Goal: Use online tool/utility: Use online tool/utility

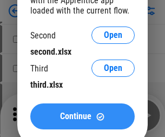
click at [82, 117] on span "Continue" at bounding box center [75, 116] width 31 height 9
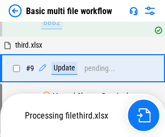
scroll to position [378, 0]
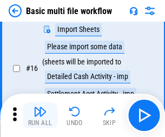
click at [40, 116] on img "button" at bounding box center [40, 111] width 13 height 13
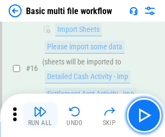
scroll to position [722, 0]
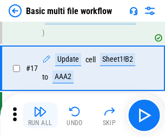
click at [40, 116] on img "button" at bounding box center [40, 111] width 13 height 13
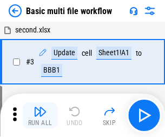
click at [40, 116] on img "button" at bounding box center [40, 111] width 13 height 13
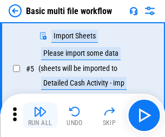
click at [40, 116] on img "button" at bounding box center [40, 111] width 13 height 13
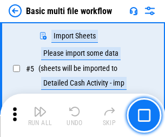
click at [40, 116] on img "button" at bounding box center [40, 111] width 13 height 13
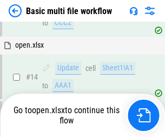
scroll to position [722, 0]
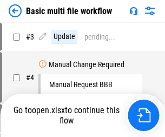
scroll to position [116, 0]
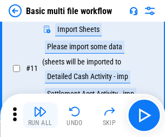
click at [40, 116] on img "button" at bounding box center [40, 111] width 13 height 13
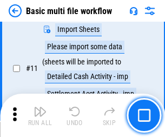
click at [40, 116] on img "button" at bounding box center [40, 111] width 13 height 13
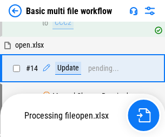
scroll to position [646, 0]
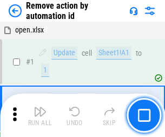
scroll to position [40, 0]
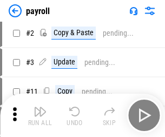
click at [40, 116] on img "button" at bounding box center [40, 111] width 13 height 13
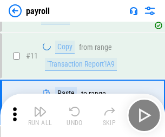
scroll to position [79, 0]
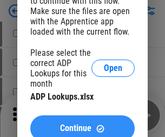
click at [82, 124] on span "Continue" at bounding box center [75, 128] width 31 height 9
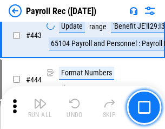
scroll to position [5474, 0]
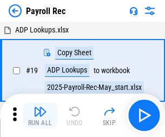
click at [40, 116] on img "button" at bounding box center [40, 111] width 13 height 13
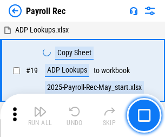
scroll to position [66, 0]
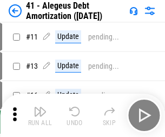
click at [40, 116] on img "button" at bounding box center [40, 111] width 13 height 13
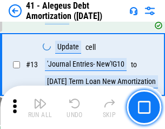
scroll to position [134, 0]
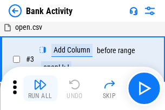
click at [40, 88] on img "button" at bounding box center [40, 84] width 13 height 13
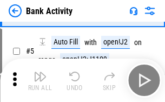
scroll to position [58, 0]
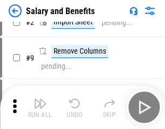
click at [40, 107] on img "button" at bounding box center [40, 103] width 13 height 13
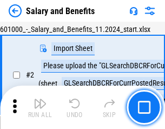
scroll to position [79, 0]
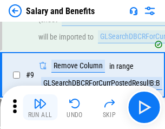
click at [40, 107] on img "button" at bounding box center [40, 103] width 13 height 13
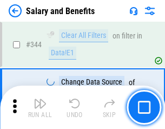
scroll to position [5081, 0]
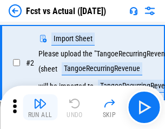
click at [40, 107] on img "button" at bounding box center [40, 103] width 13 height 13
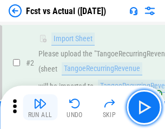
scroll to position [101, 0]
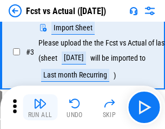
click at [40, 107] on img "button" at bounding box center [40, 103] width 13 height 13
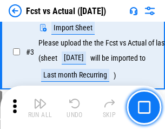
scroll to position [163, 0]
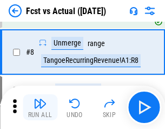
click at [40, 107] on img "button" at bounding box center [40, 103] width 13 height 13
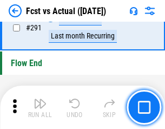
scroll to position [5136, 0]
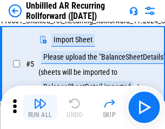
click at [40, 107] on img "button" at bounding box center [40, 103] width 13 height 13
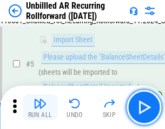
scroll to position [102, 0]
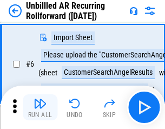
click at [40, 107] on img "button" at bounding box center [40, 103] width 13 height 13
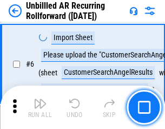
scroll to position [175, 0]
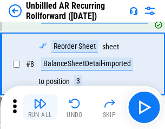
click at [40, 107] on img "button" at bounding box center [40, 103] width 13 height 13
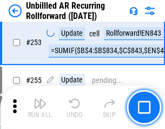
scroll to position [3686, 0]
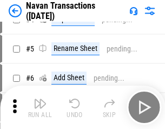
click at [40, 107] on img "button" at bounding box center [40, 103] width 13 height 13
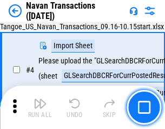
scroll to position [93, 0]
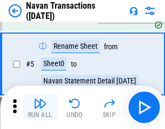
click at [40, 107] on img "button" at bounding box center [40, 103] width 13 height 13
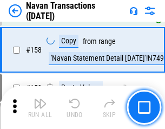
scroll to position [3518, 0]
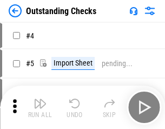
click at [40, 107] on img "button" at bounding box center [40, 103] width 13 height 13
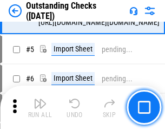
scroll to position [113, 0]
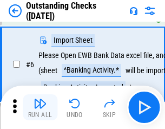
click at [40, 107] on img "button" at bounding box center [40, 103] width 13 height 13
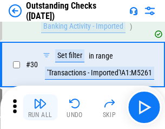
click at [40, 107] on img "button" at bounding box center [40, 103] width 13 height 13
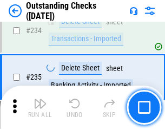
scroll to position [3295, 0]
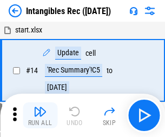
click at [40, 116] on img "button" at bounding box center [40, 111] width 13 height 13
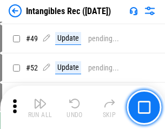
scroll to position [423, 0]
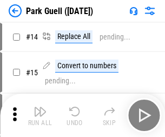
click at [40, 107] on img "button" at bounding box center [40, 111] width 13 height 13
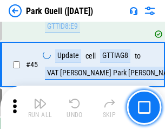
scroll to position [1357, 0]
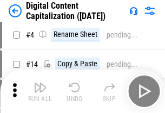
click at [40, 91] on img "button" at bounding box center [40, 87] width 13 height 13
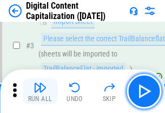
scroll to position [101, 0]
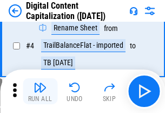
click at [40, 91] on img "button" at bounding box center [40, 87] width 13 height 13
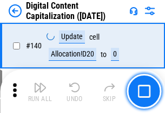
scroll to position [1151, 0]
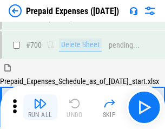
click at [40, 107] on img "button" at bounding box center [40, 103] width 13 height 13
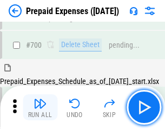
scroll to position [2984, 0]
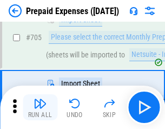
click at [40, 107] on img "button" at bounding box center [40, 103] width 13 height 13
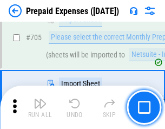
scroll to position [3039, 0]
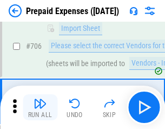
click at [40, 107] on img "button" at bounding box center [40, 103] width 13 height 13
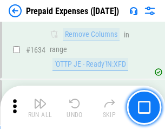
scroll to position [10565, 0]
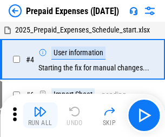
click at [40, 116] on img "button" at bounding box center [40, 111] width 13 height 13
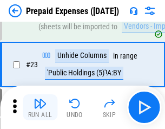
click at [40, 107] on img "button" at bounding box center [40, 103] width 13 height 13
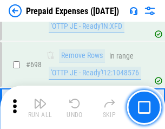
scroll to position [3779, 0]
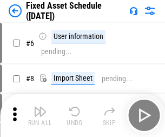
click at [40, 116] on img "button" at bounding box center [40, 111] width 13 height 13
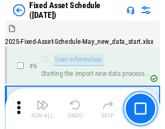
scroll to position [114, 0]
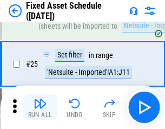
click at [40, 107] on img "button" at bounding box center [40, 103] width 13 height 13
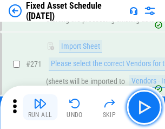
scroll to position [3514, 0]
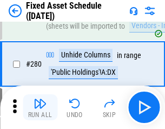
click at [40, 107] on img "button" at bounding box center [40, 103] width 13 height 13
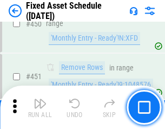
scroll to position [4851, 0]
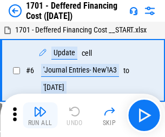
click at [40, 116] on img "button" at bounding box center [40, 111] width 13 height 13
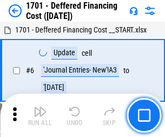
scroll to position [130, 0]
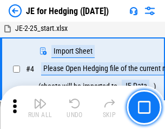
scroll to position [61, 0]
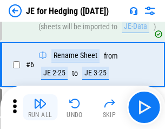
click at [40, 107] on img "button" at bounding box center [40, 103] width 13 height 13
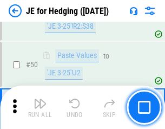
scroll to position [703, 0]
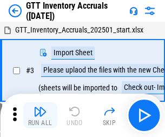
click at [40, 107] on img "button" at bounding box center [40, 111] width 13 height 13
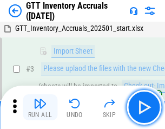
scroll to position [70, 0]
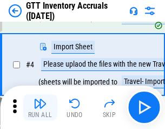
click at [40, 107] on img "button" at bounding box center [40, 103] width 13 height 13
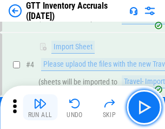
scroll to position [125, 0]
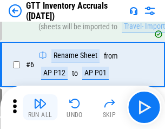
click at [40, 107] on img "button" at bounding box center [40, 103] width 13 height 13
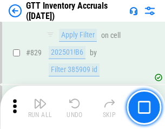
scroll to position [8236, 0]
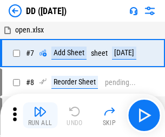
click at [40, 116] on img "button" at bounding box center [40, 111] width 13 height 13
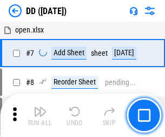
scroll to position [105, 0]
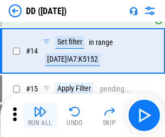
click at [40, 116] on img "button" at bounding box center [40, 111] width 13 height 13
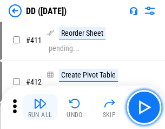
scroll to position [4918, 0]
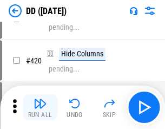
click at [40, 107] on img "button" at bounding box center [40, 103] width 13 height 13
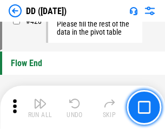
scroll to position [5194, 0]
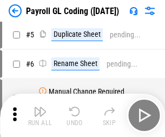
click at [40, 116] on img "button" at bounding box center [40, 111] width 13 height 13
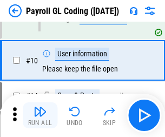
click at [40, 116] on img "button" at bounding box center [40, 111] width 13 height 13
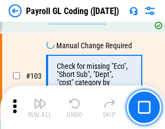
scroll to position [2546, 0]
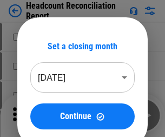
click at [40, 116] on img "button" at bounding box center [40, 111] width 13 height 13
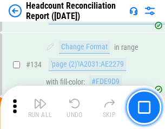
scroll to position [1304, 0]
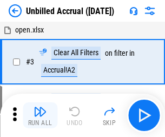
click at [40, 116] on img "button" at bounding box center [40, 111] width 13 height 13
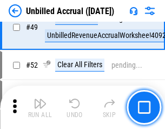
scroll to position [984, 0]
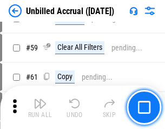
click at [40, 107] on img "button" at bounding box center [40, 103] width 13 height 13
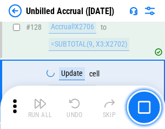
scroll to position [3232, 0]
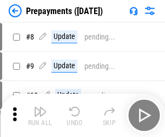
click at [40, 116] on img "button" at bounding box center [40, 111] width 13 height 13
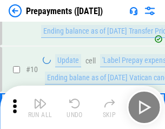
scroll to position [68, 0]
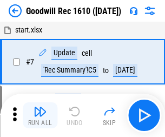
click at [40, 116] on img "button" at bounding box center [40, 111] width 13 height 13
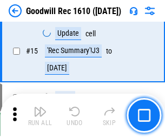
scroll to position [186, 0]
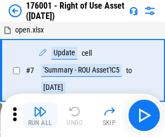
click at [40, 116] on img "button" at bounding box center [40, 111] width 13 height 13
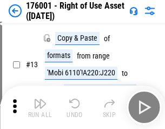
scroll to position [70, 0]
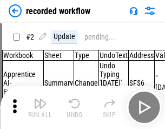
click at [40, 107] on img "button" at bounding box center [40, 103] width 13 height 13
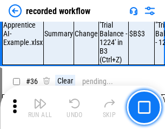
scroll to position [3392, 0]
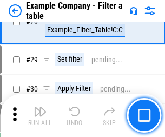
scroll to position [993, 0]
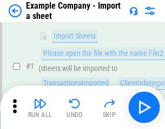
scroll to position [91, 0]
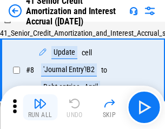
click at [40, 107] on img "button" at bounding box center [40, 103] width 13 height 13
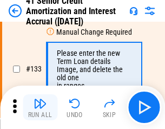
click at [40, 107] on img "button" at bounding box center [40, 103] width 13 height 13
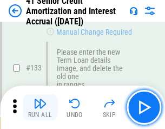
scroll to position [1134, 0]
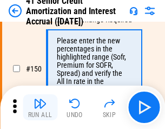
click at [40, 107] on img "button" at bounding box center [40, 103] width 13 height 13
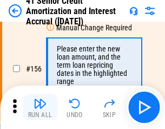
click at [40, 107] on img "button" at bounding box center [40, 103] width 13 height 13
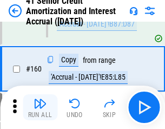
click at [40, 107] on img "button" at bounding box center [40, 103] width 13 height 13
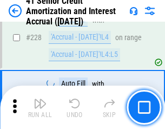
scroll to position [2430, 0]
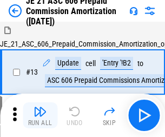
click at [40, 107] on img "button" at bounding box center [40, 111] width 13 height 13
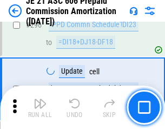
scroll to position [1997, 0]
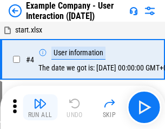
click at [40, 107] on img "button" at bounding box center [40, 103] width 13 height 13
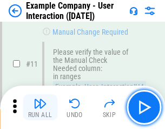
scroll to position [235, 0]
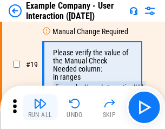
click at [40, 107] on img "button" at bounding box center [40, 103] width 13 height 13
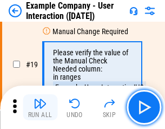
click at [40, 107] on img "button" at bounding box center [40, 103] width 13 height 13
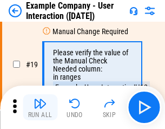
click at [40, 107] on img "button" at bounding box center [40, 103] width 13 height 13
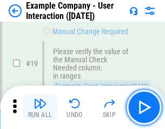
scroll to position [300, 0]
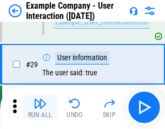
click at [40, 107] on img "button" at bounding box center [40, 103] width 13 height 13
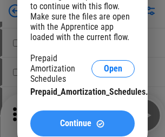
click at [82, 124] on span "Continue" at bounding box center [75, 123] width 31 height 9
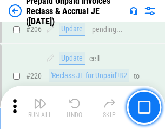
scroll to position [1406, 0]
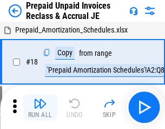
click at [40, 107] on img "button" at bounding box center [40, 103] width 13 height 13
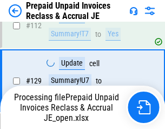
scroll to position [1406, 0]
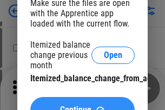
click at [82, 106] on span "Continue" at bounding box center [75, 110] width 31 height 9
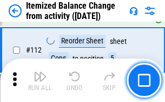
scroll to position [1815, 0]
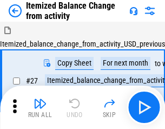
scroll to position [17, 0]
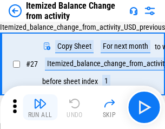
click at [40, 107] on img "button" at bounding box center [40, 103] width 13 height 13
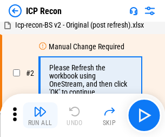
click at [40, 116] on img "button" at bounding box center [40, 111] width 13 height 13
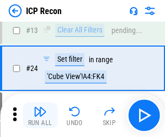
click at [40, 116] on img "button" at bounding box center [40, 111] width 13 height 13
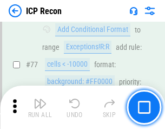
scroll to position [975, 0]
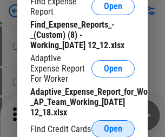
click at [113, 129] on span "Open" at bounding box center [113, 129] width 18 height 9
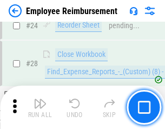
scroll to position [507, 0]
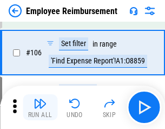
click at [40, 107] on img "button" at bounding box center [40, 103] width 13 height 13
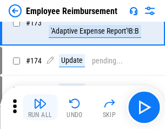
click at [40, 107] on img "button" at bounding box center [40, 103] width 13 height 13
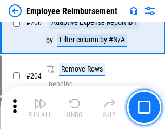
scroll to position [2745, 0]
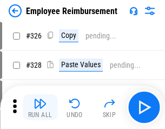
click at [40, 107] on img "button" at bounding box center [40, 103] width 13 height 13
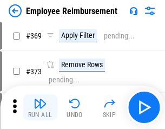
click at [40, 107] on img "button" at bounding box center [40, 103] width 13 height 13
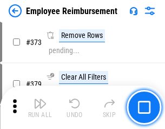
scroll to position [5781, 0]
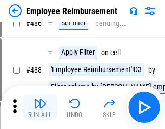
click at [40, 107] on img "button" at bounding box center [40, 103] width 13 height 13
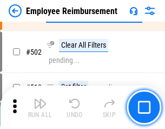
scroll to position [6964, 0]
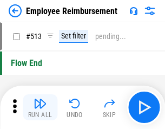
click at [40, 107] on img "button" at bounding box center [40, 103] width 13 height 13
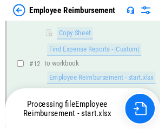
scroll to position [221, 0]
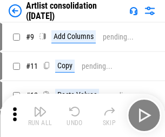
click at [40, 116] on img "button" at bounding box center [40, 111] width 13 height 13
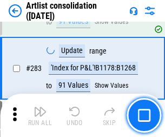
scroll to position [4488, 0]
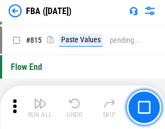
scroll to position [9481, 0]
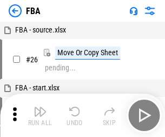
scroll to position [11, 0]
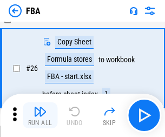
click at [40, 116] on img "button" at bounding box center [40, 111] width 13 height 13
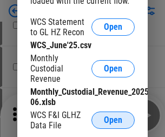
click at [113, 120] on span "Open" at bounding box center [113, 120] width 18 height 9
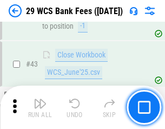
scroll to position [443, 0]
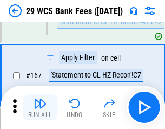
click at [40, 107] on img "button" at bounding box center [40, 103] width 13 height 13
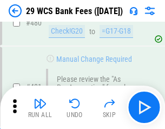
scroll to position [5595, 0]
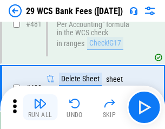
click at [40, 107] on img "button" at bounding box center [40, 103] width 13 height 13
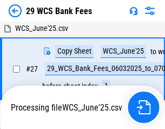
scroll to position [216, 0]
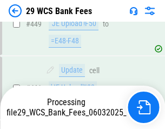
scroll to position [5583, 0]
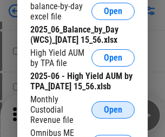
click at [113, 114] on span "Open" at bounding box center [113, 110] width 18 height 9
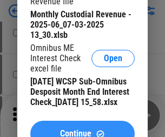
click at [82, 130] on span "Continue" at bounding box center [75, 134] width 31 height 9
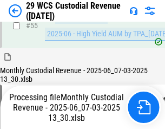
scroll to position [813, 0]
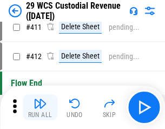
click at [40, 107] on img "button" at bounding box center [40, 103] width 13 height 13
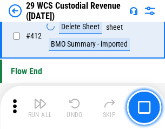
scroll to position [5182, 0]
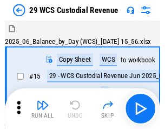
scroll to position [26, 0]
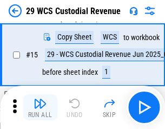
click at [40, 107] on img "button" at bounding box center [40, 103] width 13 height 13
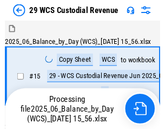
scroll to position [26, 0]
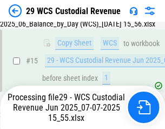
scroll to position [246, 0]
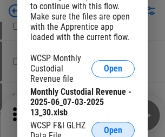
click at [113, 129] on span "Open" at bounding box center [113, 130] width 18 height 9
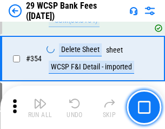
scroll to position [3607, 0]
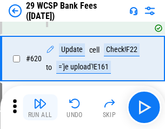
click at [40, 107] on img "button" at bounding box center [40, 103] width 13 height 13
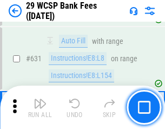
scroll to position [6254, 0]
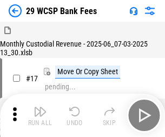
click at [40, 107] on img "button" at bounding box center [40, 111] width 13 height 13
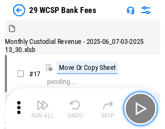
scroll to position [26, 0]
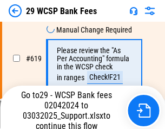
scroll to position [5986, 0]
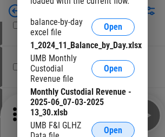
click at [113, 129] on span "Open" at bounding box center [113, 130] width 18 height 9
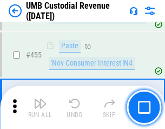
scroll to position [4630, 0]
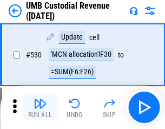
click at [40, 107] on img "button" at bounding box center [40, 103] width 13 height 13
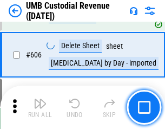
scroll to position [6264, 0]
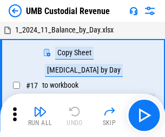
scroll to position [8, 0]
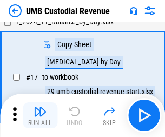
click at [40, 116] on img "button" at bounding box center [40, 111] width 13 height 13
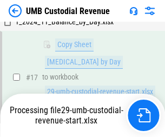
scroll to position [214, 0]
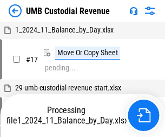
scroll to position [8, 0]
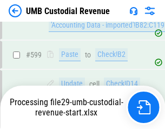
scroll to position [6192, 0]
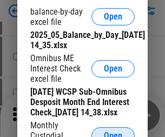
click at [113, 132] on span "Open" at bounding box center [113, 136] width 18 height 9
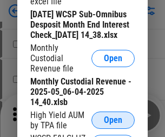
click at [113, 125] on span "Open" at bounding box center [113, 120] width 18 height 9
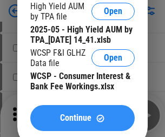
click at [82, 123] on span "Continue" at bounding box center [75, 118] width 31 height 9
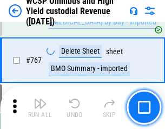
scroll to position [8842, 0]
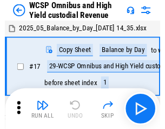
scroll to position [6, 0]
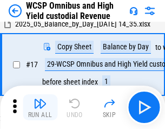
click at [40, 107] on img "button" at bounding box center [40, 103] width 13 height 13
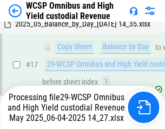
scroll to position [226, 0]
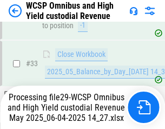
scroll to position [537, 0]
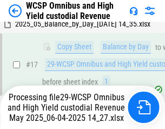
scroll to position [226, 0]
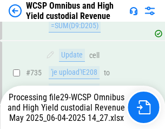
scroll to position [8724, 0]
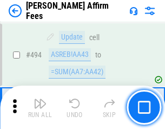
scroll to position [2951, 0]
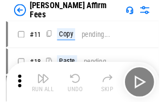
scroll to position [11, 0]
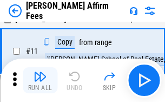
click at [40, 80] on img "button" at bounding box center [40, 76] width 13 height 13
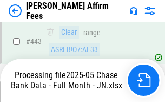
scroll to position [2846, 0]
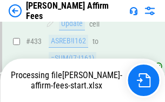
scroll to position [2909, 0]
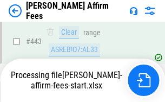
scroll to position [2846, 0]
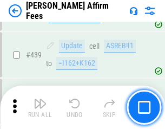
scroll to position [2832, 0]
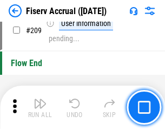
scroll to position [3370, 0]
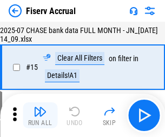
click at [40, 116] on img "button" at bounding box center [40, 111] width 13 height 13
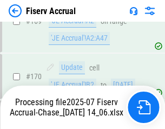
scroll to position [2855, 0]
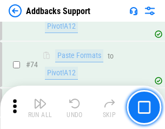
scroll to position [790, 0]
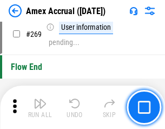
scroll to position [3043, 0]
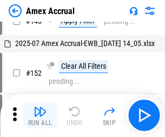
click at [40, 116] on img "button" at bounding box center [40, 111] width 13 height 13
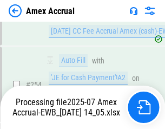
scroll to position [3298, 0]
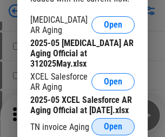
click at [113, 124] on span "Open" at bounding box center [113, 127] width 18 height 9
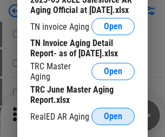
click at [113, 113] on span "Open" at bounding box center [113, 116] width 18 height 9
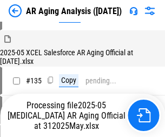
scroll to position [413, 0]
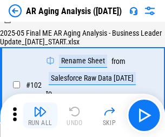
click at [40, 116] on img "button" at bounding box center [40, 111] width 13 height 13
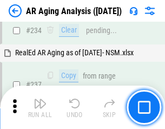
scroll to position [1682, 0]
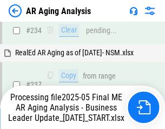
scroll to position [1670, 0]
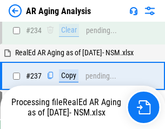
scroll to position [1670, 0]
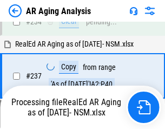
scroll to position [1670, 0]
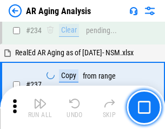
scroll to position [1670, 0]
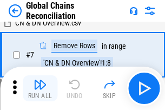
click at [40, 88] on img "button" at bounding box center [40, 84] width 13 height 13
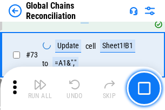
scroll to position [1332, 0]
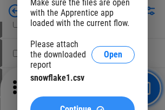
click at [82, 105] on span "Continue" at bounding box center [75, 109] width 31 height 9
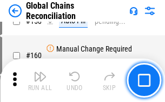
scroll to position [2383, 0]
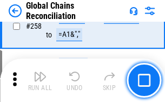
scroll to position [3622, 0]
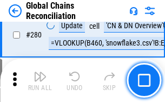
scroll to position [3755, 0]
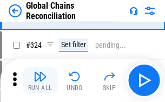
click at [40, 80] on img "button" at bounding box center [40, 76] width 13 height 13
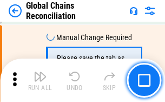
scroll to position [5352, 0]
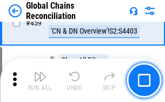
scroll to position [6481, 0]
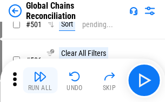
click at [40, 80] on img "button" at bounding box center [40, 76] width 13 height 13
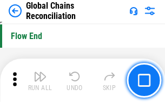
scroll to position [10190, 0]
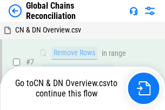
scroll to position [1333, 0]
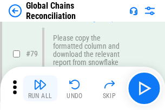
click at [40, 88] on img "button" at bounding box center [40, 84] width 13 height 13
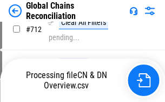
scroll to position [0, 0]
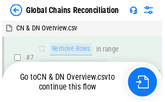
scroll to position [2383, 0]
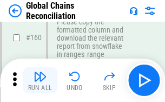
click at [40, 80] on img "button" at bounding box center [40, 76] width 13 height 13
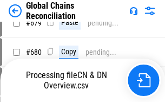
scroll to position [0, 0]
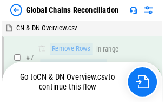
scroll to position [3622, 0]
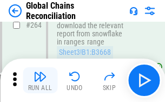
click at [40, 80] on img "button" at bounding box center [40, 76] width 13 height 13
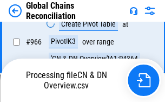
scroll to position [10126, 0]
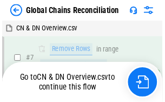
scroll to position [5353, 0]
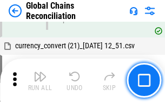
click at [40, 80] on img "button" at bounding box center [40, 76] width 13 height 13
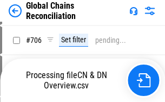
scroll to position [0, 0]
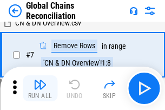
click at [40, 88] on img "button" at bounding box center [40, 84] width 13 height 13
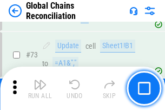
scroll to position [1332, 0]
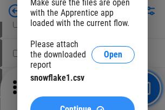
click at [82, 105] on span "Continue" at bounding box center [75, 109] width 31 height 9
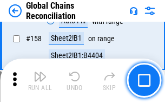
scroll to position [2383, 0]
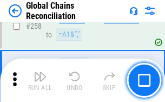
scroll to position [3622, 0]
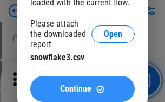
click at [82, 89] on span "Continue" at bounding box center [75, 89] width 31 height 9
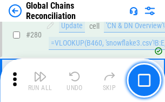
scroll to position [3755, 0]
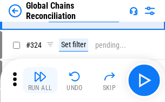
click at [40, 80] on img "button" at bounding box center [40, 76] width 13 height 13
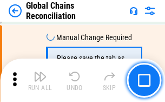
scroll to position [5352, 0]
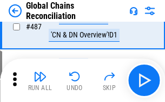
scroll to position [6768, 0]
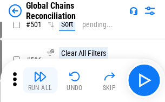
click at [40, 80] on img "button" at bounding box center [40, 76] width 13 height 13
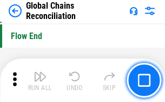
scroll to position [10190, 0]
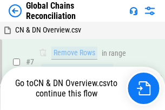
scroll to position [1333, 0]
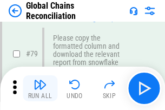
click at [40, 88] on img "button" at bounding box center [40, 84] width 13 height 13
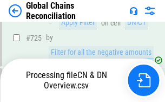
scroll to position [0, 0]
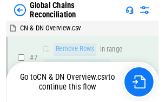
scroll to position [2383, 0]
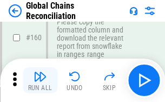
click at [40, 80] on img "button" at bounding box center [40, 76] width 13 height 13
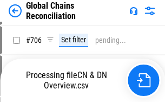
scroll to position [0, 0]
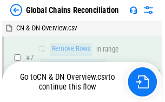
scroll to position [3622, 0]
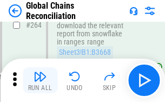
click at [40, 80] on img "button" at bounding box center [40, 76] width 13 height 13
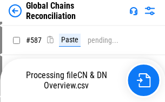
scroll to position [0, 0]
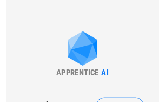
scroll to position [5353, 0]
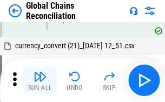
click at [40, 80] on img "button" at bounding box center [40, 76] width 13 height 13
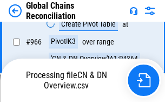
scroll to position [0, 0]
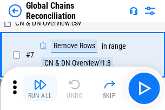
click at [40, 88] on img "button" at bounding box center [40, 84] width 13 height 13
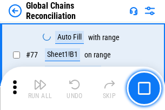
scroll to position [1332, 0]
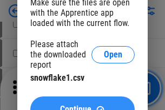
click at [82, 105] on span "Continue" at bounding box center [75, 109] width 31 height 9
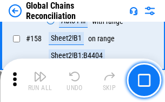
scroll to position [2383, 0]
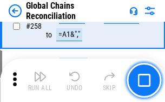
scroll to position [3622, 0]
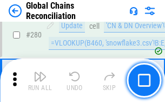
scroll to position [3755, 0]
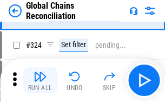
click at [40, 80] on img "button" at bounding box center [40, 76] width 13 height 13
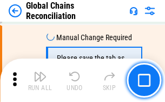
scroll to position [5352, 0]
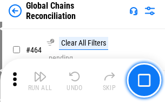
scroll to position [6481, 0]
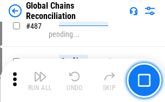
click at [40, 80] on img "button" at bounding box center [40, 76] width 13 height 13
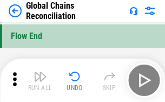
scroll to position [10190, 0]
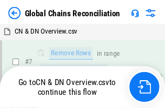
scroll to position [1333, 0]
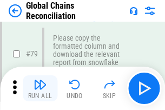
click at [40, 88] on img "button" at bounding box center [40, 84] width 13 height 13
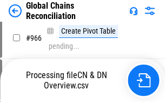
scroll to position [10126, 0]
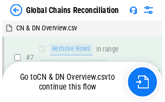
scroll to position [2383, 0]
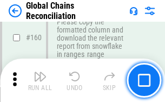
click at [40, 80] on img "button" at bounding box center [40, 76] width 13 height 13
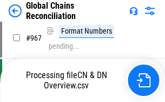
scroll to position [10126, 0]
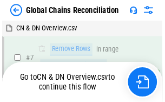
scroll to position [3622, 0]
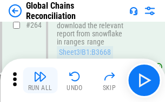
click at [40, 80] on img "button" at bounding box center [40, 76] width 13 height 13
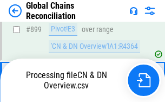
scroll to position [10062, 0]
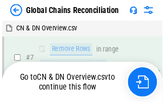
scroll to position [5353, 0]
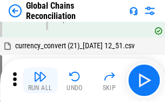
click at [40, 80] on img "button" at bounding box center [40, 76] width 13 height 13
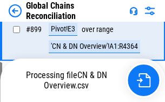
scroll to position [9998, 0]
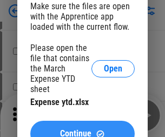
click at [82, 130] on span "Continue" at bounding box center [75, 134] width 31 height 9
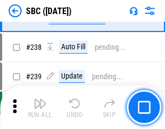
scroll to position [2052, 0]
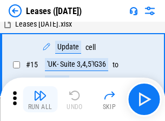
click at [40, 99] on img "button" at bounding box center [40, 95] width 13 height 13
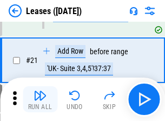
click at [40, 99] on img "button" at bounding box center [40, 95] width 13 height 13
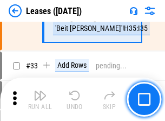
click at [40, 99] on img "button" at bounding box center [40, 95] width 13 height 13
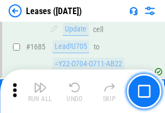
scroll to position [17764, 0]
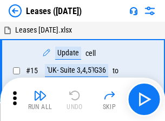
scroll to position [6, 0]
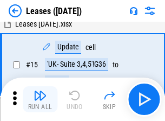
click at [40, 99] on img "button" at bounding box center [40, 95] width 13 height 13
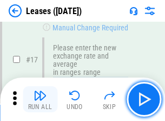
scroll to position [219, 0]
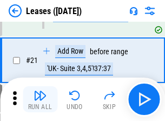
click at [40, 99] on img "button" at bounding box center [40, 95] width 13 height 13
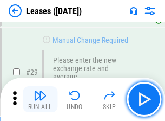
scroll to position [483, 0]
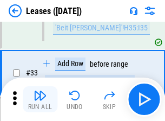
click at [40, 99] on img "button" at bounding box center [40, 95] width 13 height 13
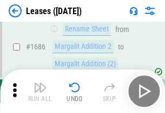
scroll to position [17764, 0]
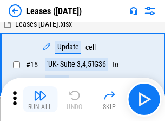
click at [40, 99] on img "button" at bounding box center [40, 95] width 13 height 13
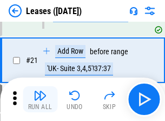
click at [40, 99] on img "button" at bounding box center [40, 95] width 13 height 13
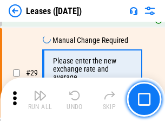
click at [40, 99] on img "button" at bounding box center [40, 95] width 13 height 13
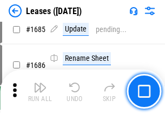
scroll to position [17764, 0]
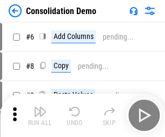
click at [40, 116] on img "button" at bounding box center [40, 111] width 13 height 13
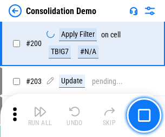
scroll to position [3403, 0]
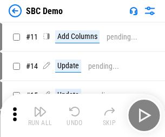
click at [40, 116] on img "button" at bounding box center [40, 111] width 13 height 13
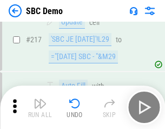
scroll to position [2679, 0]
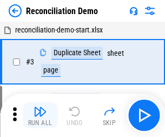
click at [40, 116] on img "button" at bounding box center [40, 111] width 13 height 13
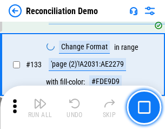
scroll to position [1289, 0]
